Goal: Information Seeking & Learning: Learn about a topic

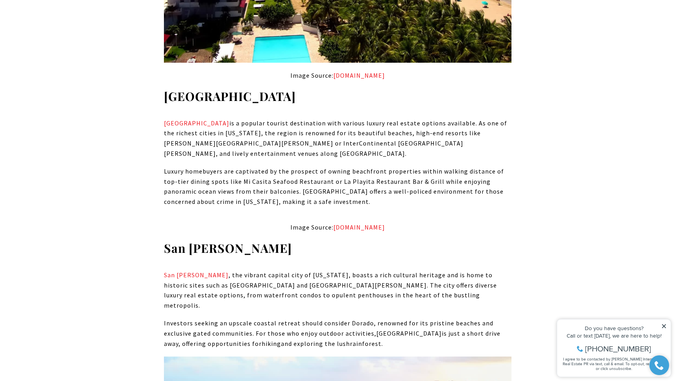
scroll to position [2613, 0]
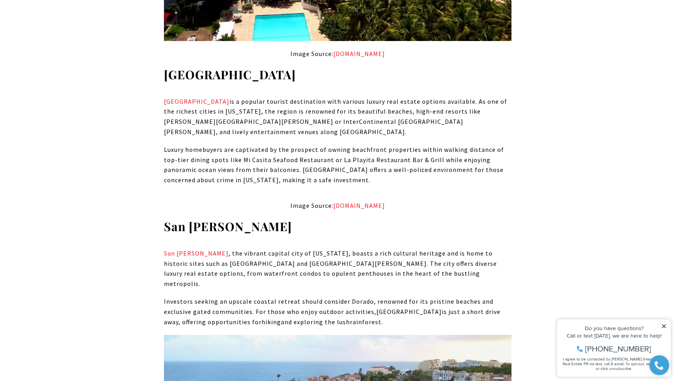
drag, startPoint x: 198, startPoint y: 151, endPoint x: 396, endPoint y: 160, distance: 198.5
drag, startPoint x: 365, startPoint y: 151, endPoint x: 430, endPoint y: 174, distance: 69.6
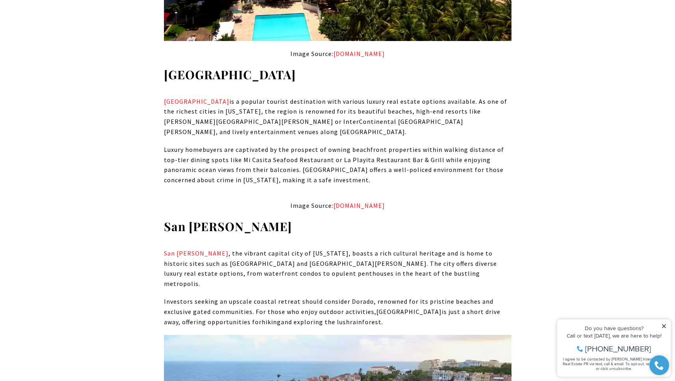
drag, startPoint x: 221, startPoint y: 158, endPoint x: 348, endPoint y: 169, distance: 127.3
drag, startPoint x: 282, startPoint y: 169, endPoint x: 388, endPoint y: 188, distance: 107.6
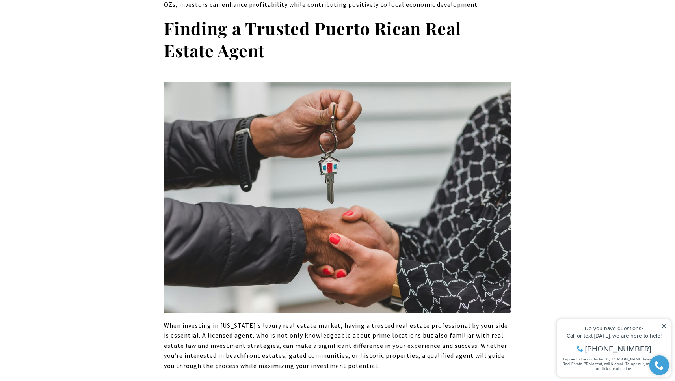
scroll to position [5322, 0]
